Goal: Go to known website: Access a specific website the user already knows

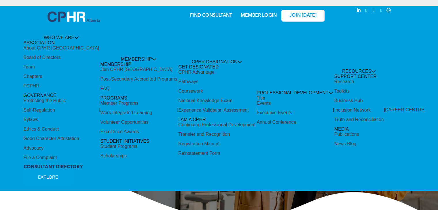
click at [255, 14] on link "MEMBER LOGIN" at bounding box center [259, 15] width 36 height 5
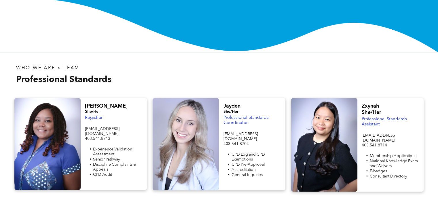
drag, startPoint x: 329, startPoint y: 68, endPoint x: 328, endPoint y: 86, distance: 17.9
